Goal: Task Accomplishment & Management: Manage account settings

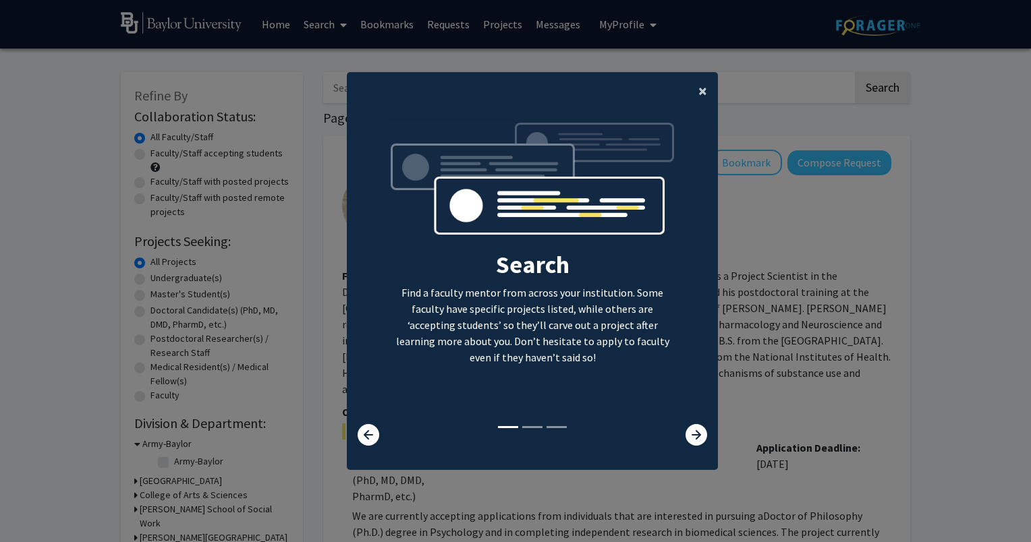
click at [688, 100] on button "×" at bounding box center [703, 91] width 30 height 38
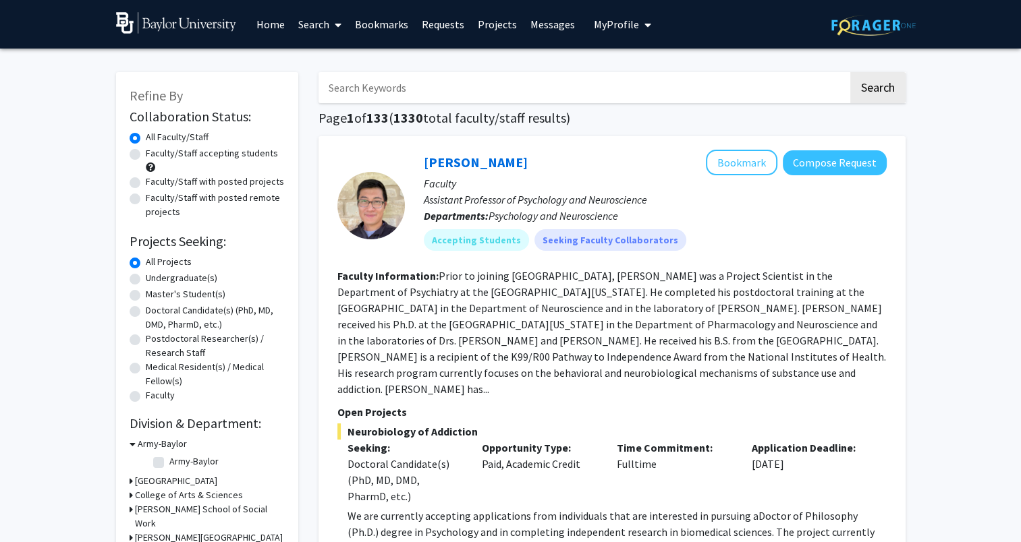
click at [621, 35] on button "My Profile" at bounding box center [622, 24] width 65 height 49
click at [646, 70] on span "Chizitara Ume-Ezeoke" at bounding box center [681, 70] width 88 height 30
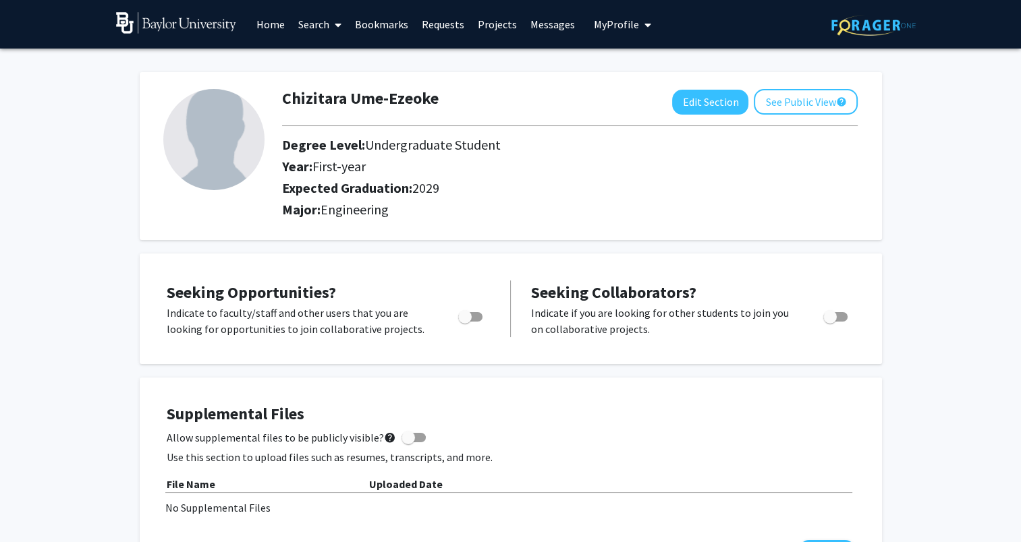
scroll to position [11, 0]
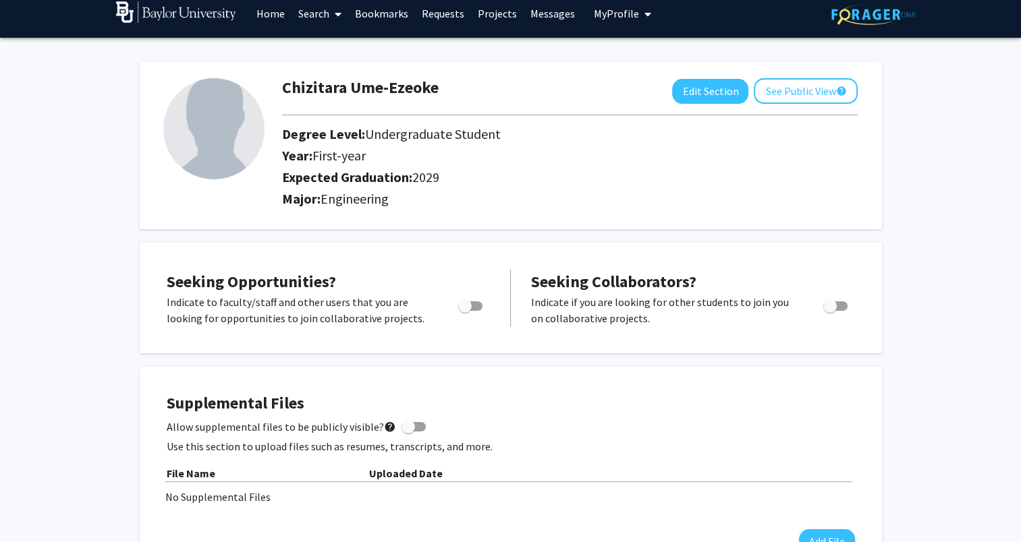
click at [472, 302] on span "Toggle" at bounding box center [470, 306] width 24 height 9
click at [465, 311] on input "Are you actively seeking opportunities?" at bounding box center [464, 311] width 1 height 1
checkbox input "true"
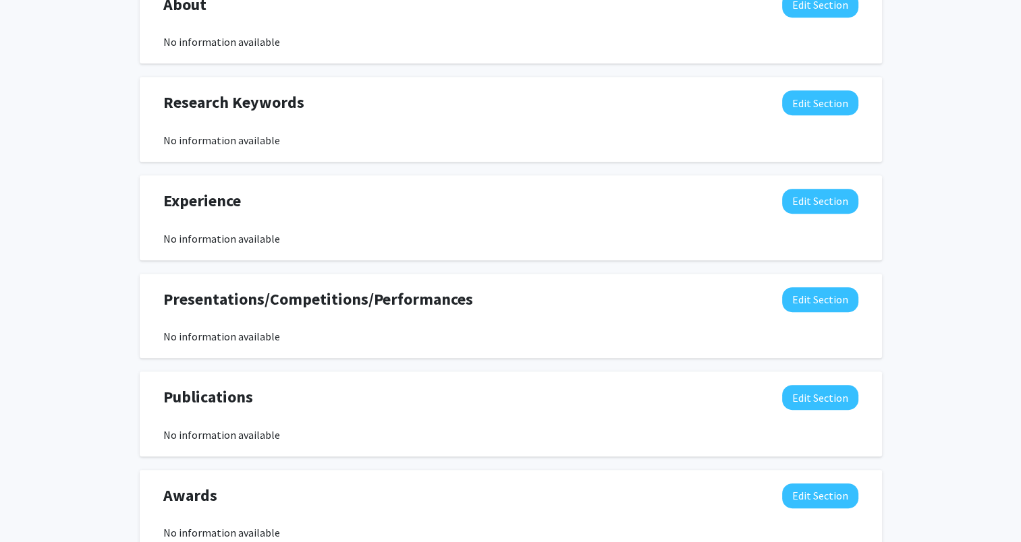
scroll to position [664, 0]
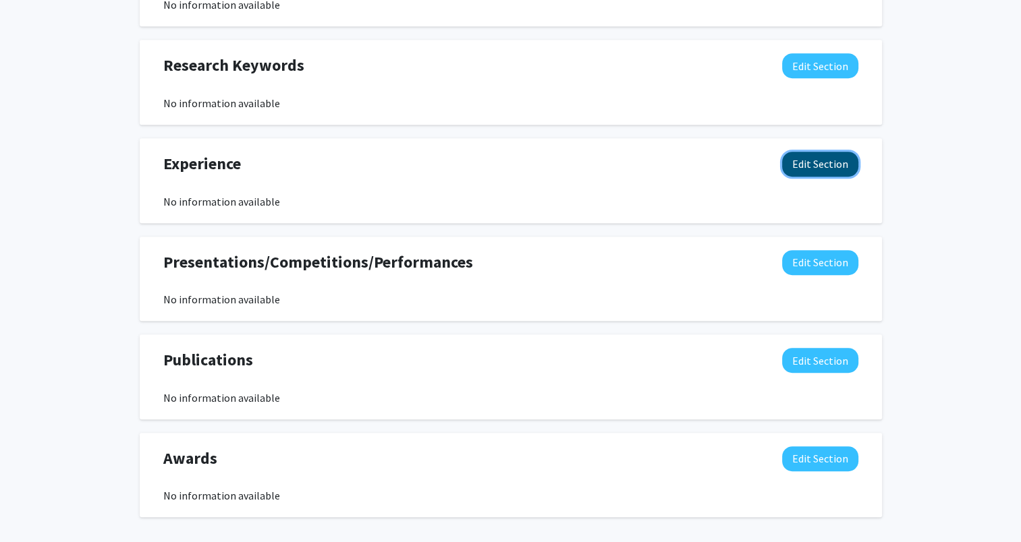
click at [810, 167] on button "Edit Section" at bounding box center [820, 164] width 76 height 25
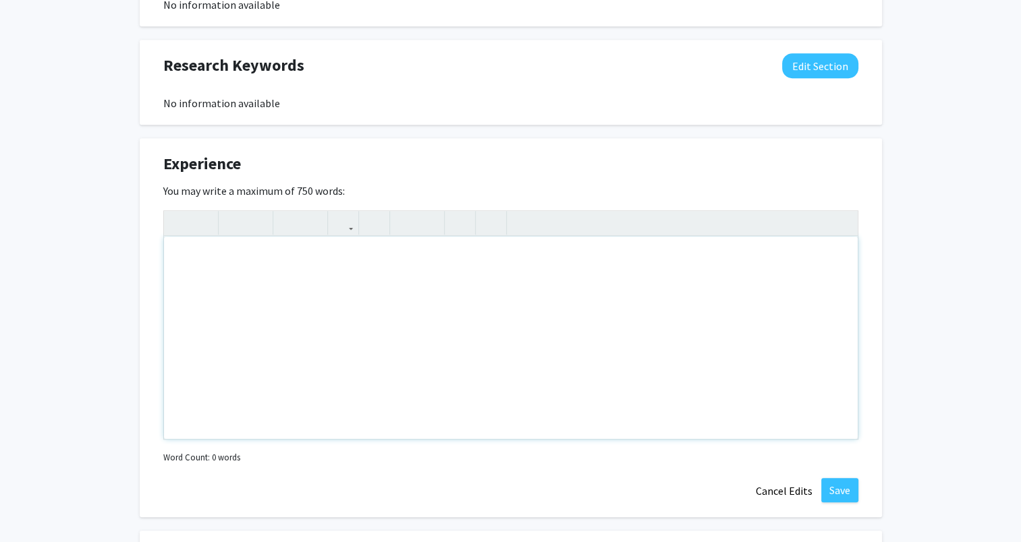
click at [466, 310] on div "Note to users with screen readers: Please deactivate our accessibility plugin f…" at bounding box center [511, 338] width 694 height 202
click at [443, 256] on div "Interned at Unlimited Prosthetics" at bounding box center [511, 338] width 694 height 202
type textarea "Interned at Unlimited Prosthetics ([GEOGRAPHIC_DATA], [GEOGRAPHIC_DATA])"
click at [756, 492] on button "Cancel Edits" at bounding box center [784, 491] width 74 height 26
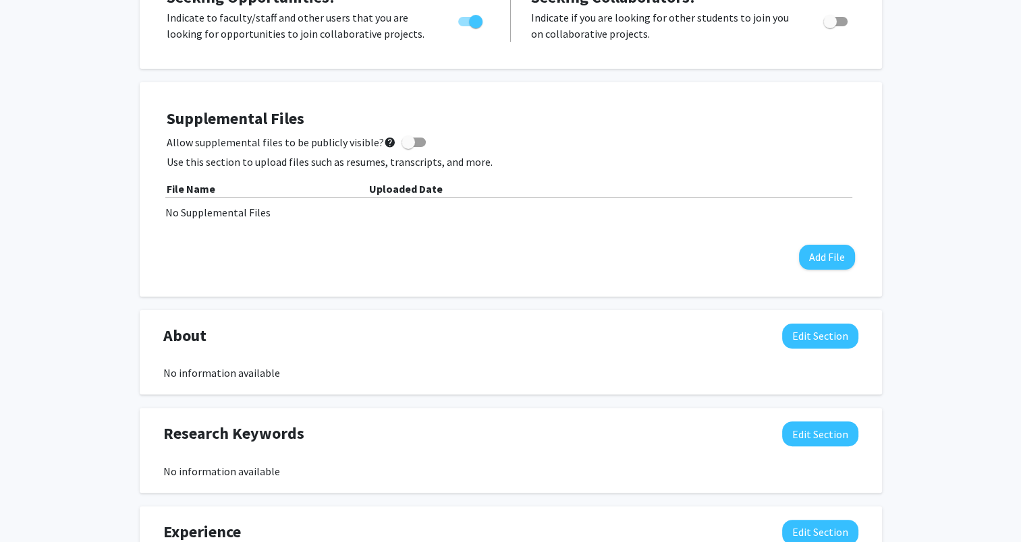
scroll to position [0, 0]
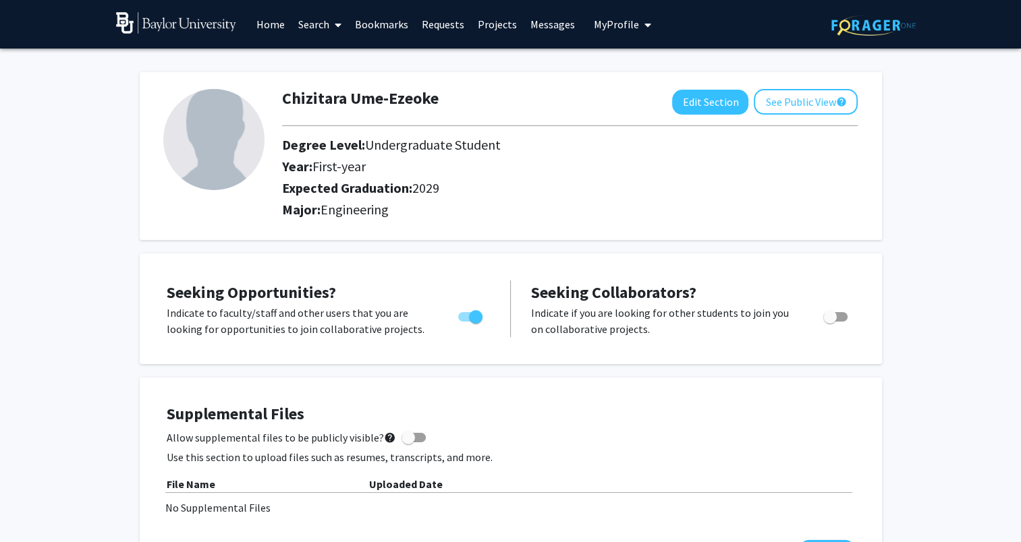
click at [266, 24] on link "Home" at bounding box center [271, 24] width 42 height 47
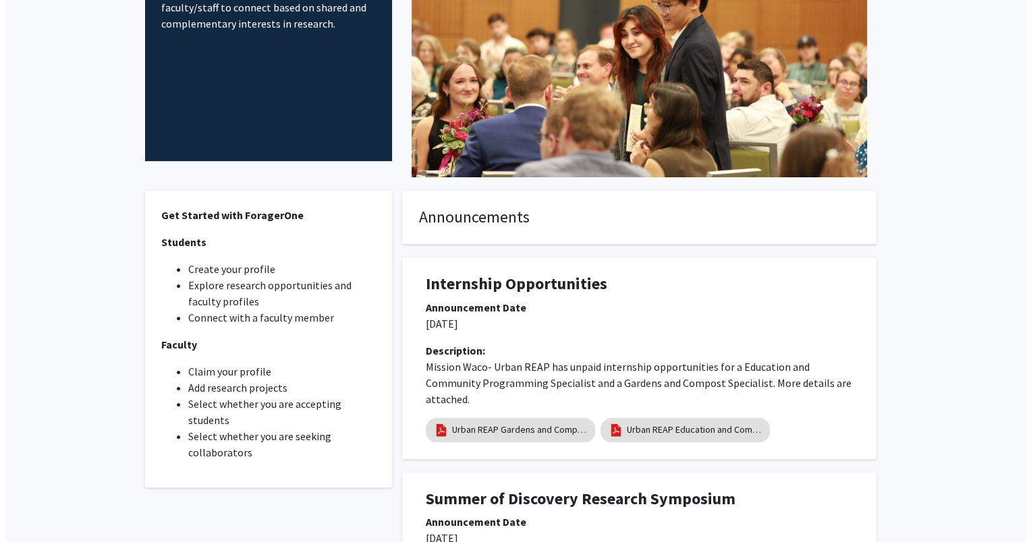
scroll to position [391, 0]
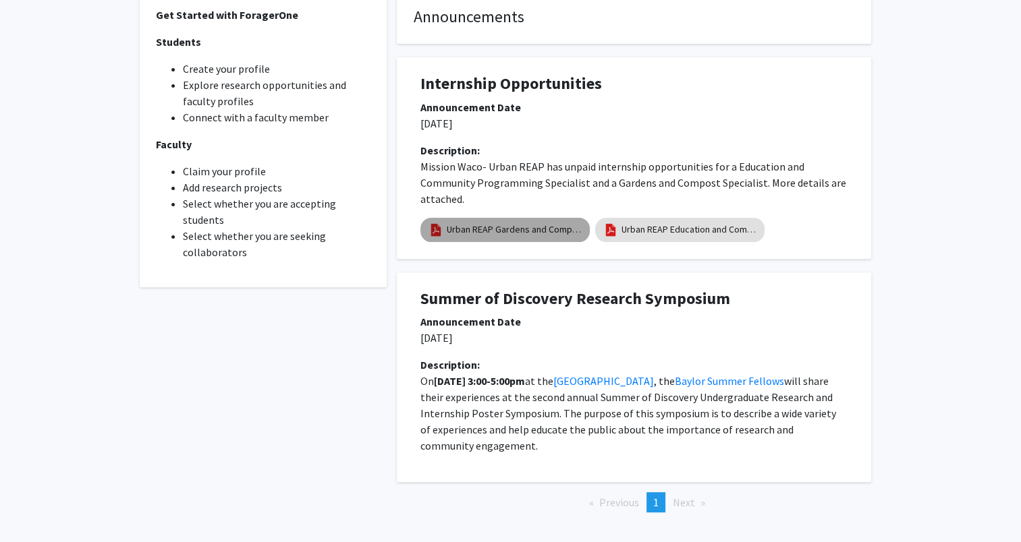
click at [523, 235] on link "Urban REAP Gardens and Compost Program Specialist" at bounding box center [514, 230] width 135 height 14
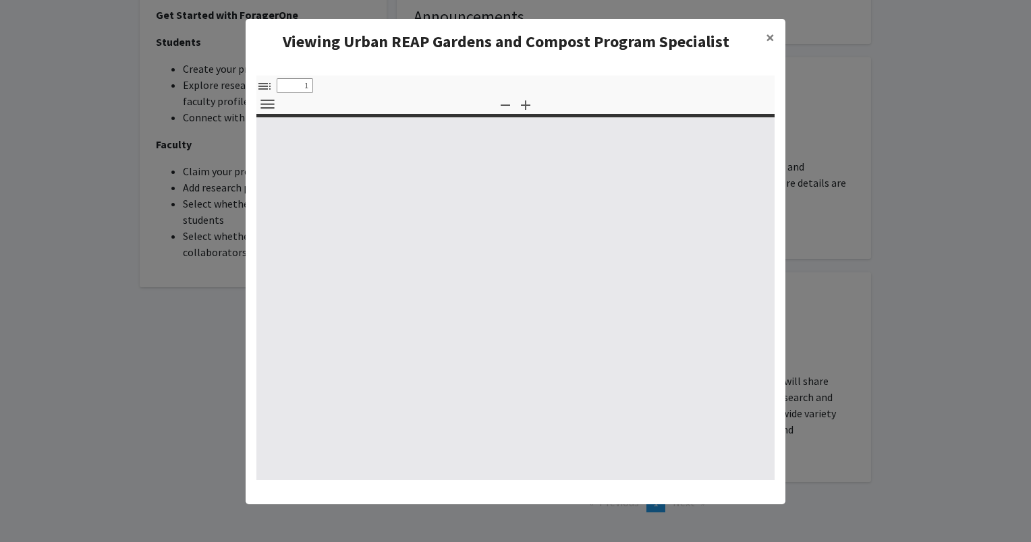
select select "custom"
type input "0"
select select "custom"
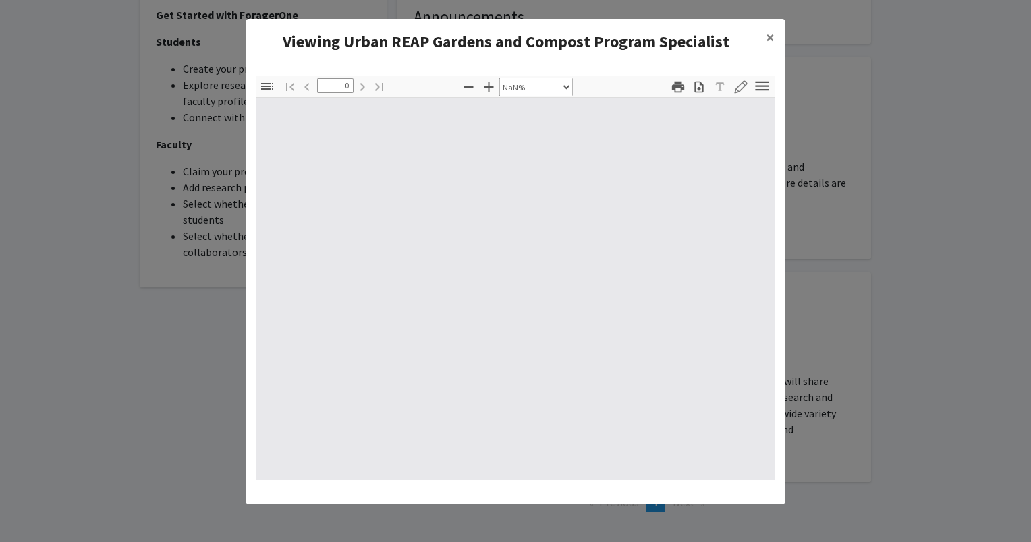
type input "1"
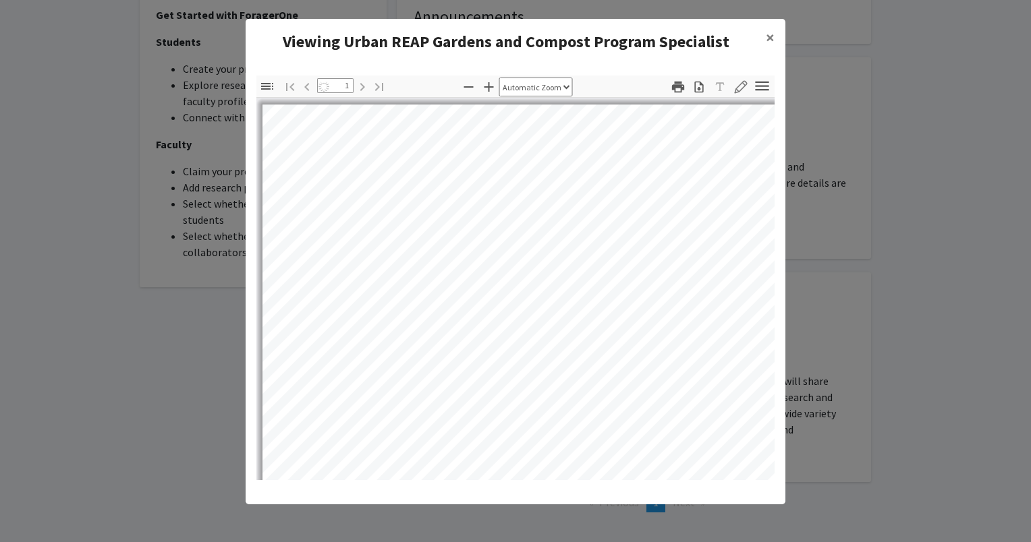
select select "auto"
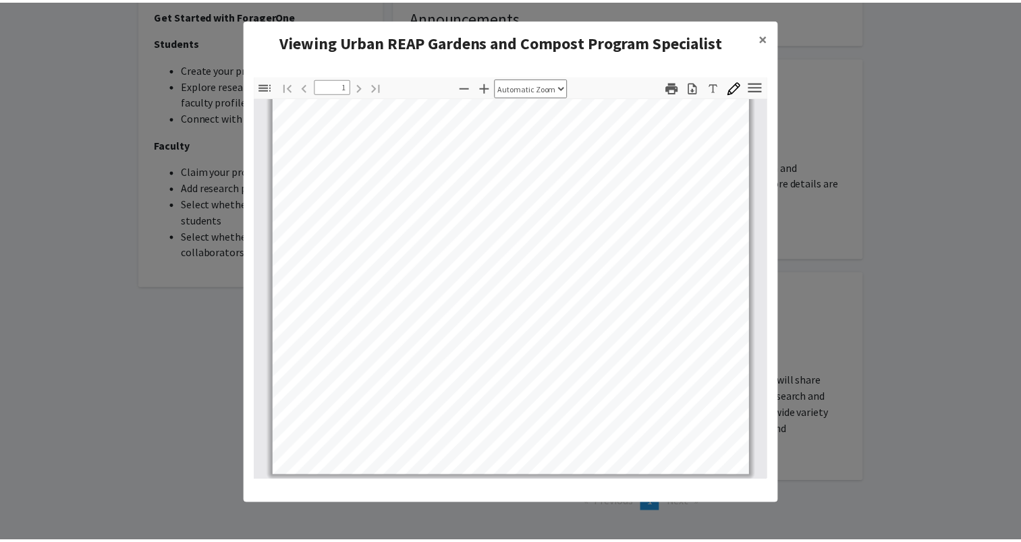
scroll to position [252, 0]
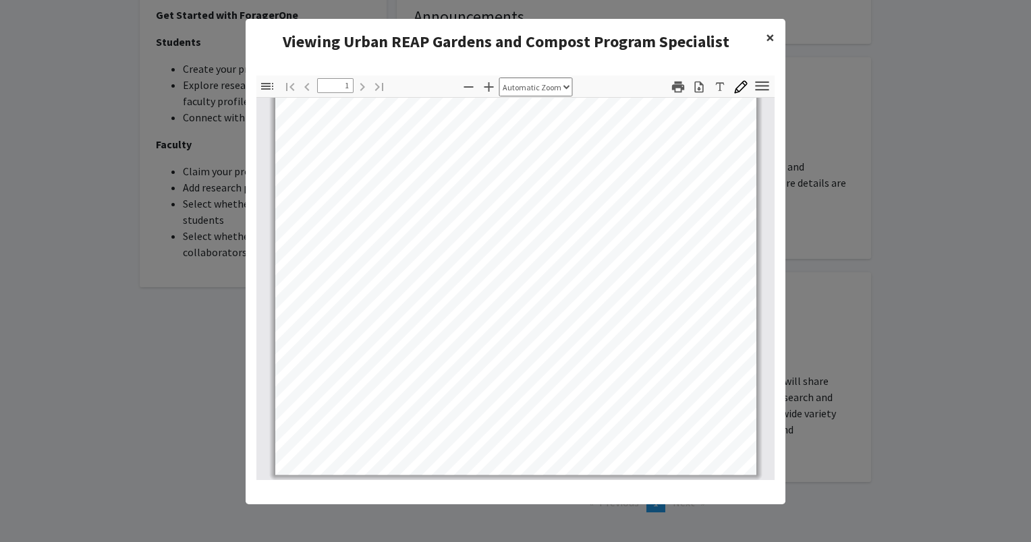
click at [764, 44] on button "×" at bounding box center [770, 38] width 30 height 38
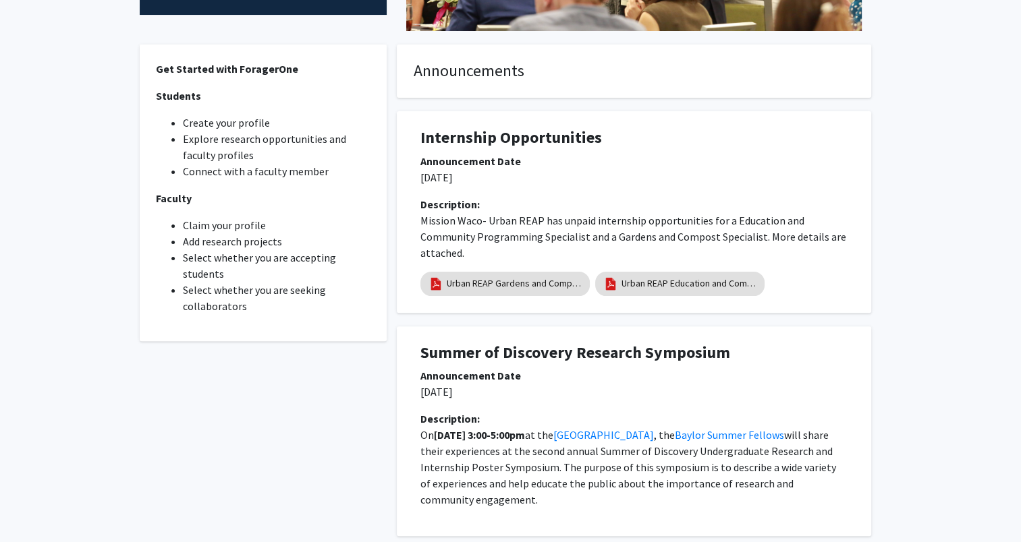
scroll to position [445, 0]
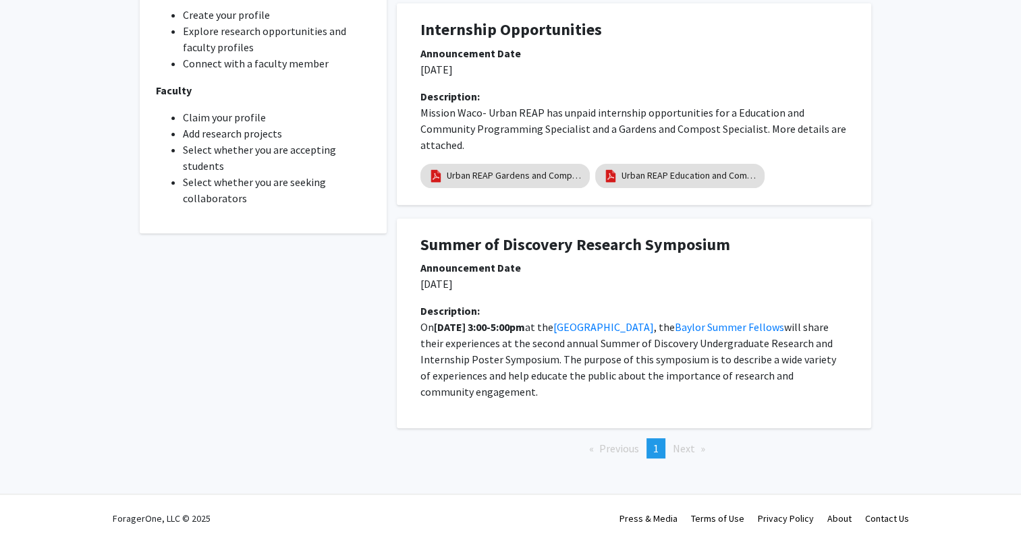
click at [688, 450] on span "Next page" at bounding box center [684, 448] width 22 height 13
click at [616, 451] on span "Previous page" at bounding box center [619, 448] width 40 height 13
click at [457, 271] on div "Announcement Date" at bounding box center [633, 268] width 427 height 16
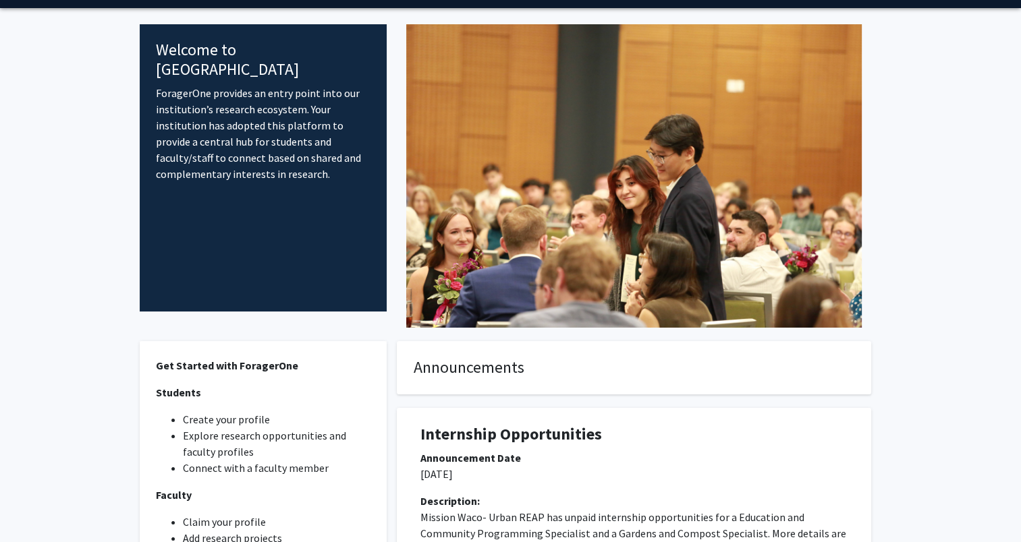
scroll to position [0, 0]
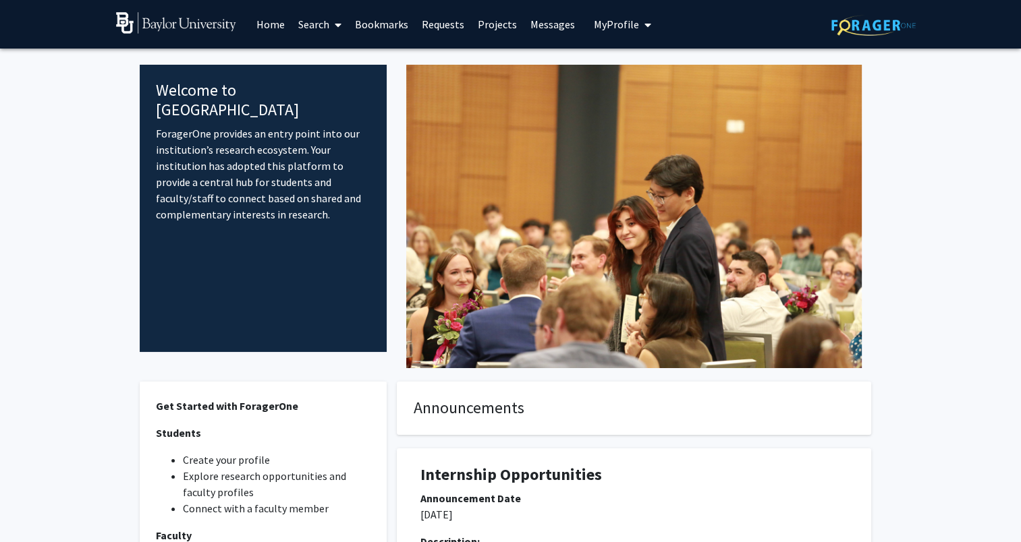
click at [316, 28] on link "Search" at bounding box center [319, 24] width 57 height 47
click at [362, 28] on link "Bookmarks" at bounding box center [381, 24] width 67 height 47
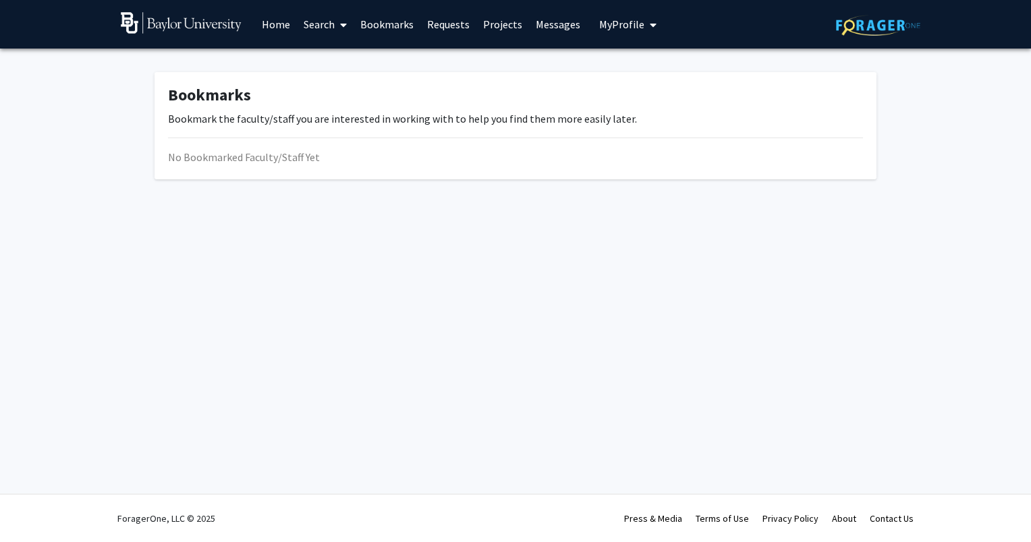
click at [316, 30] on link "Search" at bounding box center [325, 24] width 57 height 47
click at [456, 34] on link "Requests" at bounding box center [448, 24] width 56 height 47
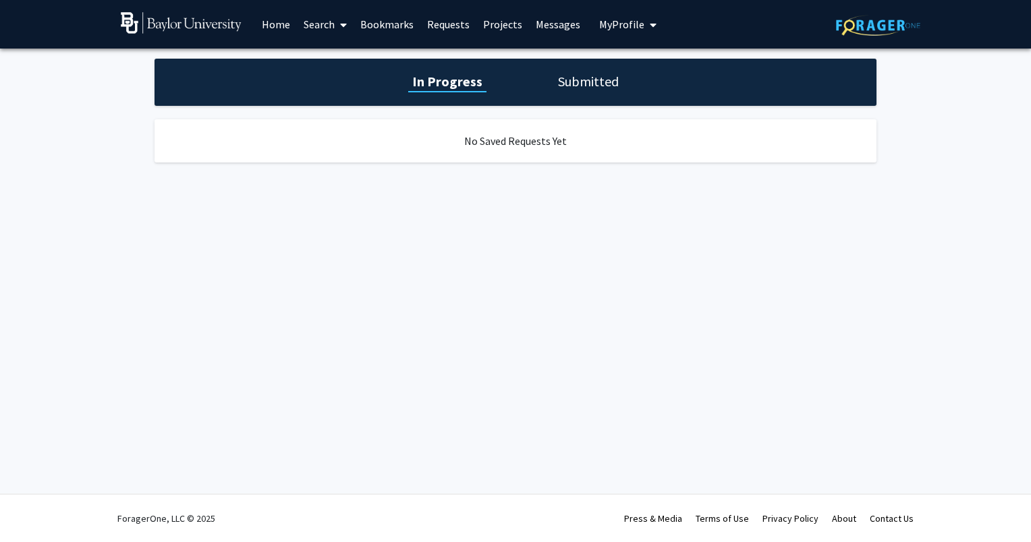
click at [509, 30] on link "Projects" at bounding box center [502, 24] width 53 height 47
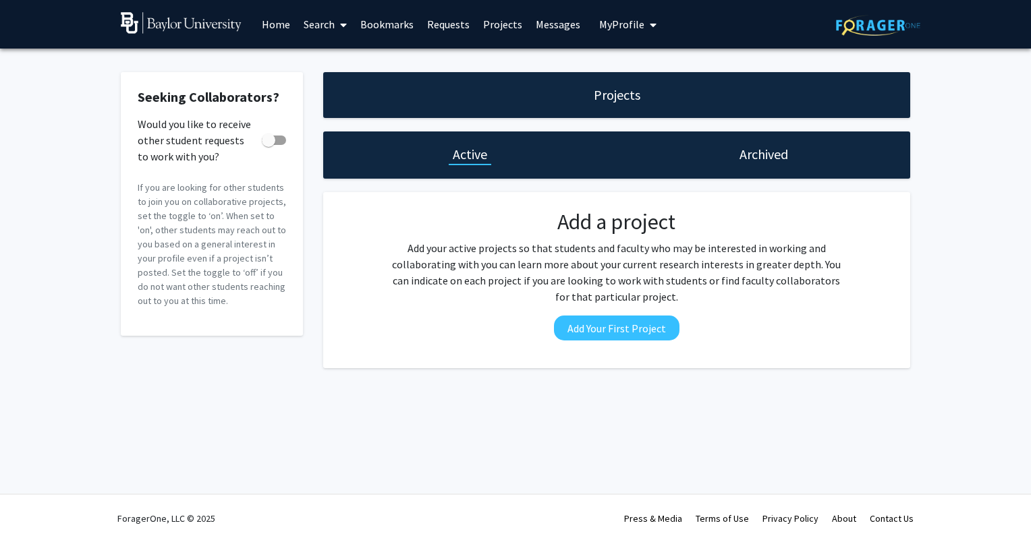
click at [550, 31] on link "Messages" at bounding box center [558, 24] width 58 height 47
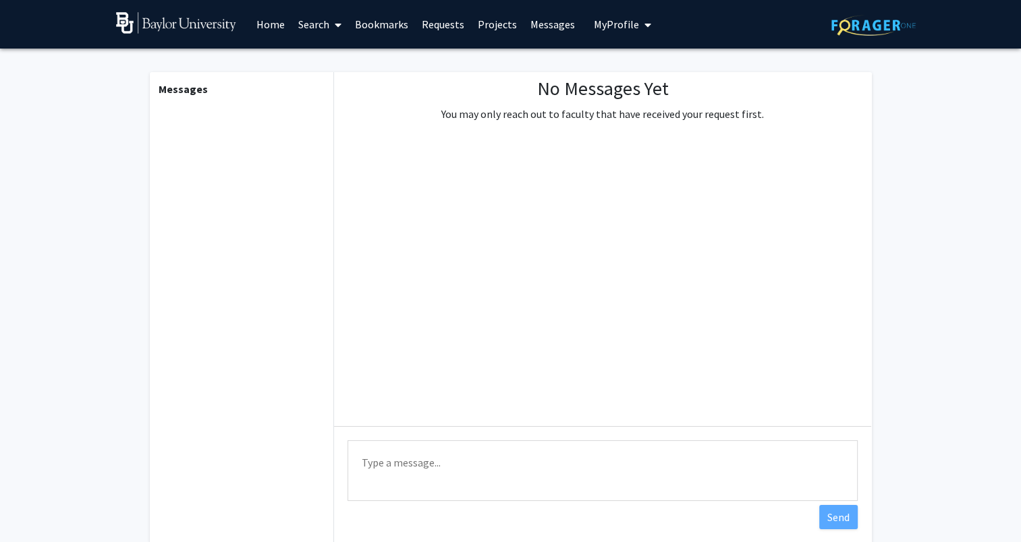
click at [590, 27] on button "My Profile" at bounding box center [622, 24] width 65 height 49
